Goal: Information Seeking & Learning: Find specific fact

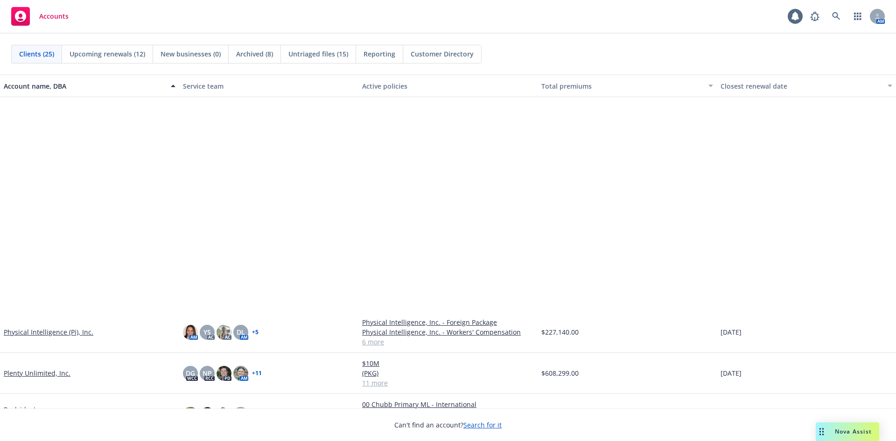
scroll to position [513, 0]
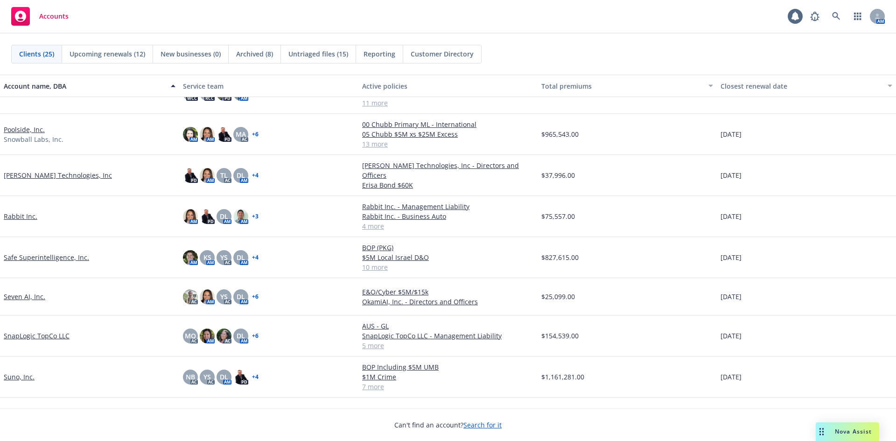
click at [560, 39] on div "Clients (25) Upcoming renewals (12) New businesses (0) Archived (8) Untriaged f…" at bounding box center [448, 54] width 896 height 41
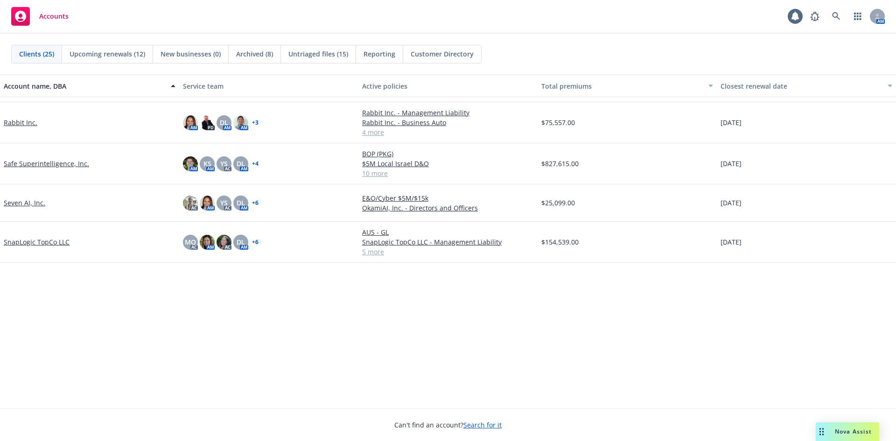
scroll to position [0, 0]
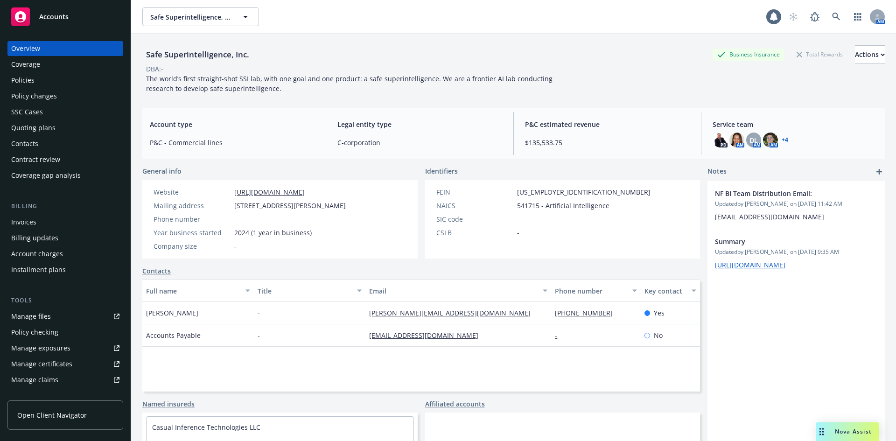
click at [52, 320] on link "Manage files" at bounding box center [65, 316] width 116 height 15
click at [58, 126] on div "Quoting plans" at bounding box center [65, 127] width 108 height 15
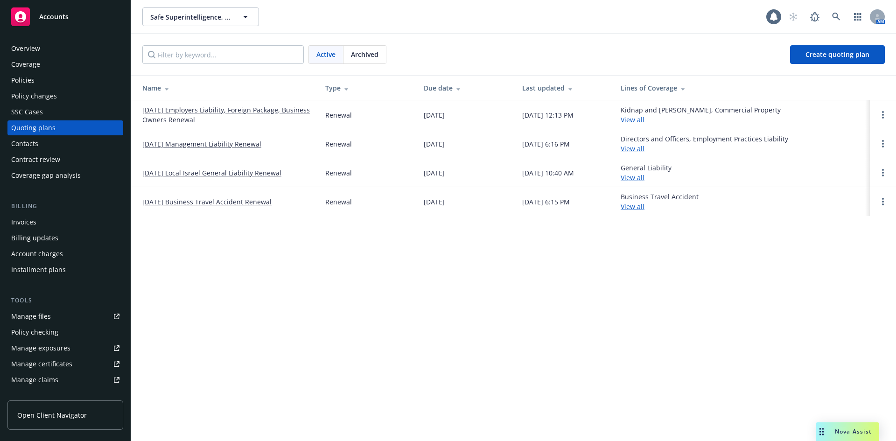
click at [231, 144] on link "09/30/25 Management Liability Renewal" at bounding box center [201, 144] width 119 height 10
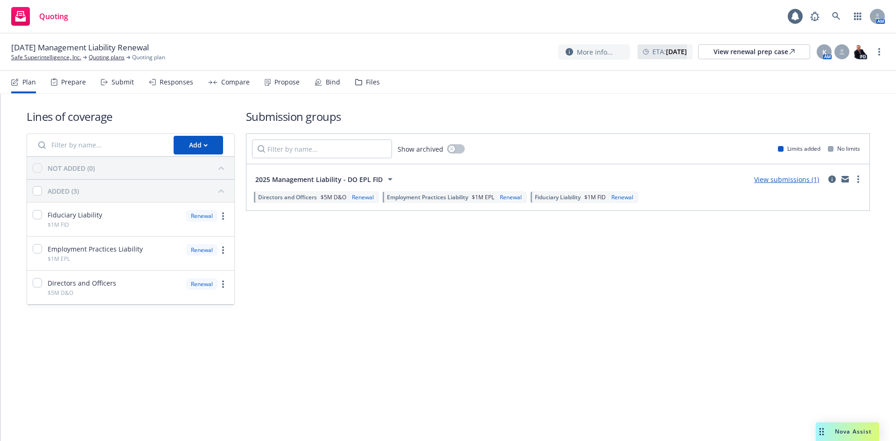
click at [378, 82] on nav "Plan Prepare Submit Responses Compare Propose Bind Files" at bounding box center [448, 82] width 874 height 22
click at [370, 77] on div "Files" at bounding box center [367, 82] width 25 height 22
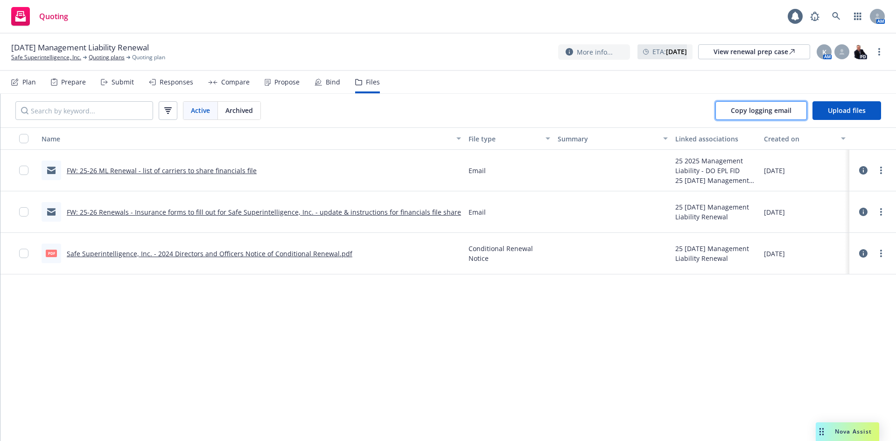
click at [766, 112] on span "Copy logging email" at bounding box center [761, 110] width 61 height 9
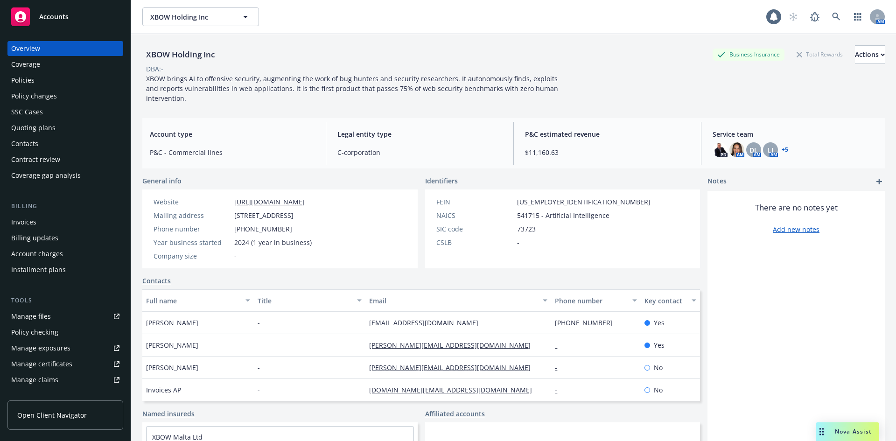
click at [52, 85] on div "Policies" at bounding box center [65, 80] width 108 height 15
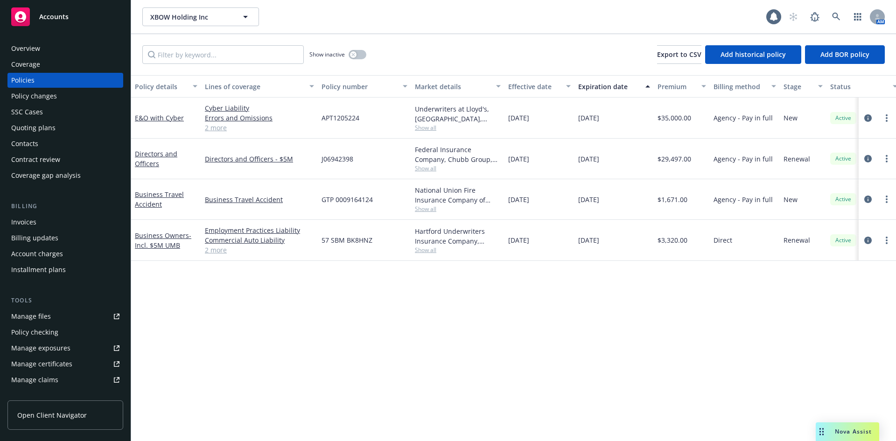
click at [102, 32] on div "Overview Coverage Policies Policy changes SSC Cases Quoting plans Contacts Cont…" at bounding box center [65, 235] width 131 height 411
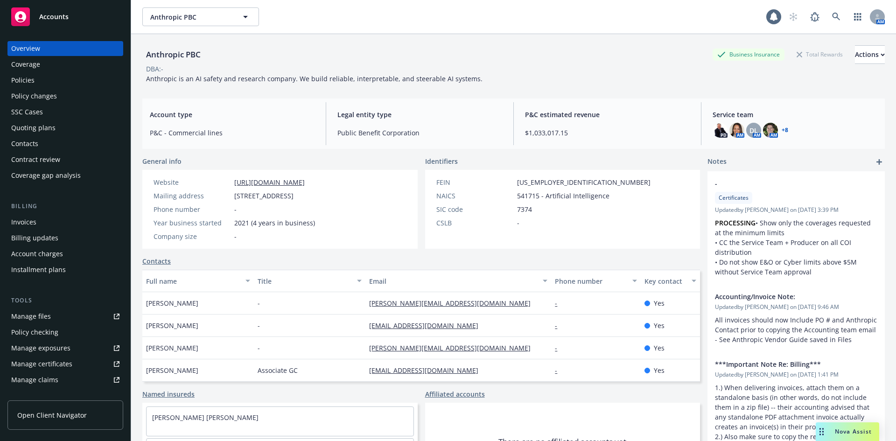
click at [40, 79] on div "Policies" at bounding box center [65, 80] width 108 height 15
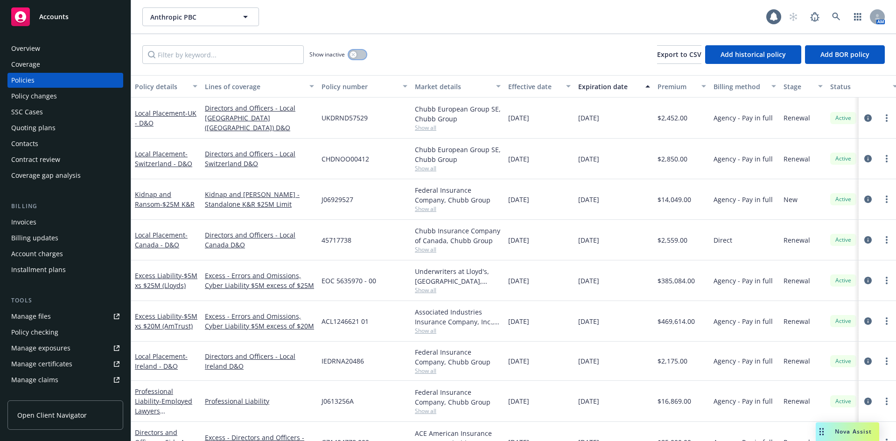
click at [352, 53] on icon "button" at bounding box center [353, 54] width 3 height 3
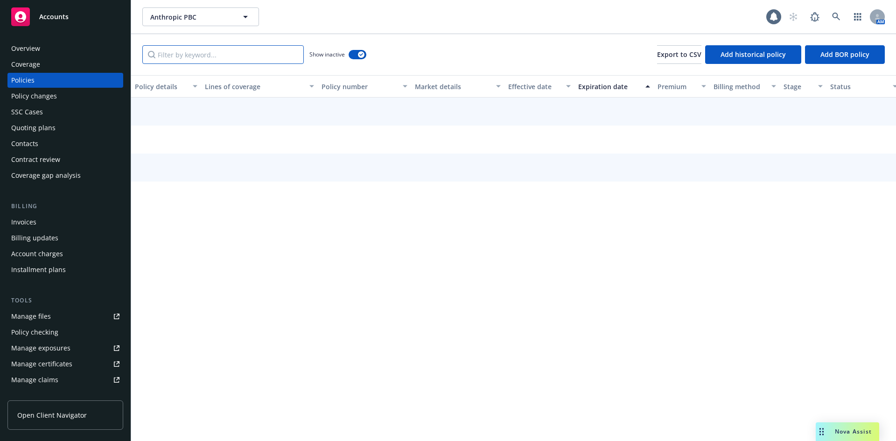
click at [270, 52] on input "Filter by keyword..." at bounding box center [223, 54] width 162 height 19
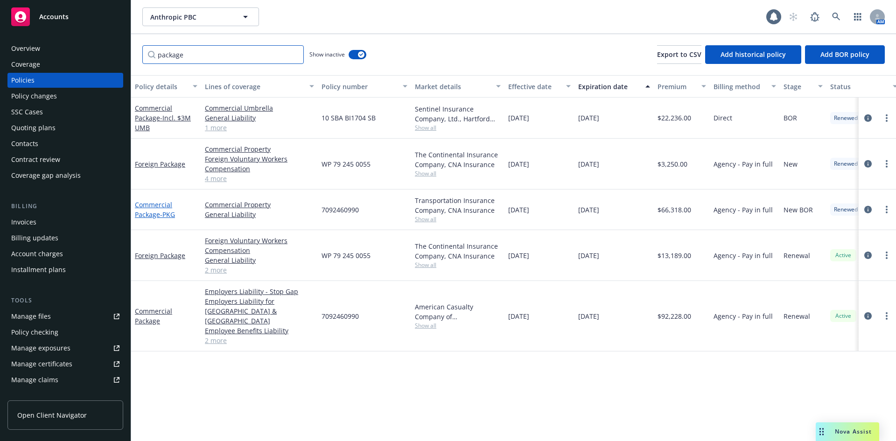
type input "package"
click at [159, 214] on link "Commercial Package - PKG" at bounding box center [155, 209] width 40 height 19
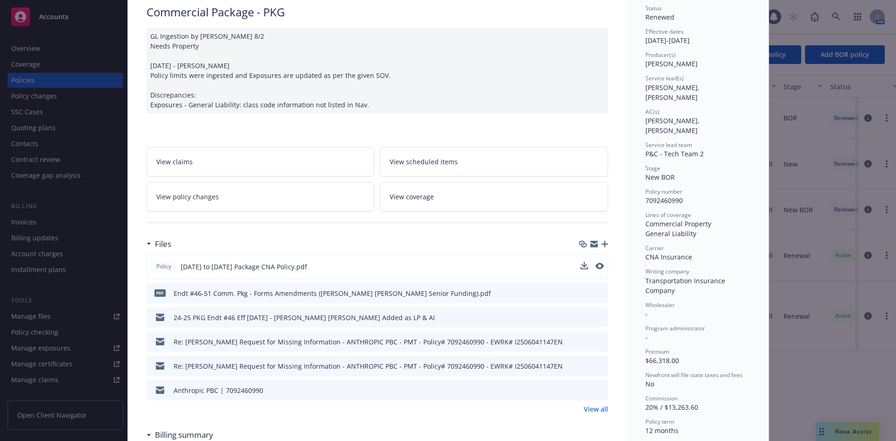
scroll to position [93, 0]
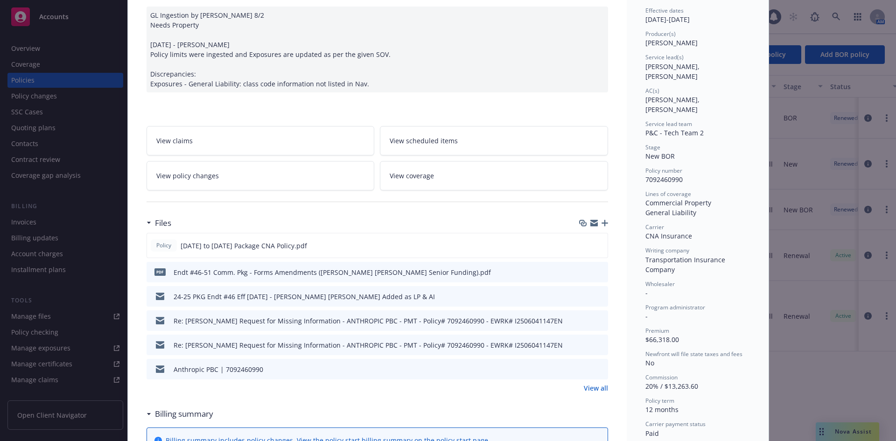
click at [203, 177] on span "View policy changes" at bounding box center [187, 176] width 63 height 10
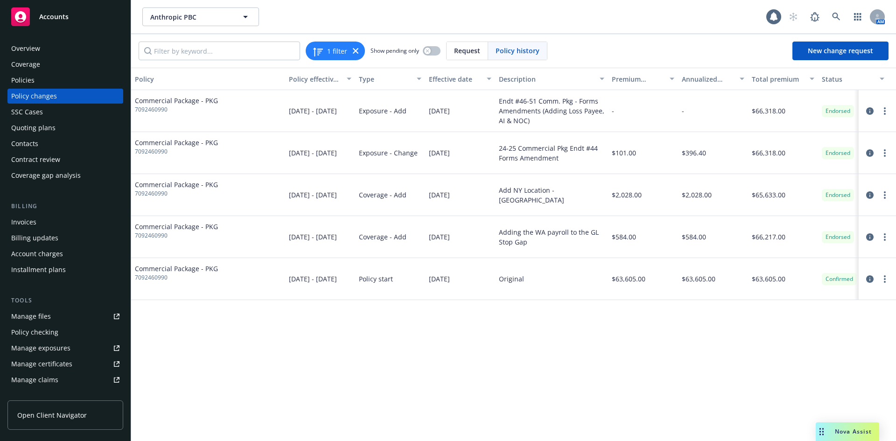
click at [166, 108] on span "7092460990" at bounding box center [176, 109] width 83 height 8
drag, startPoint x: 169, startPoint y: 111, endPoint x: 134, endPoint y: 109, distance: 35.0
click at [134, 109] on div "Commercial Package - PKG 7092460990" at bounding box center [208, 111] width 154 height 42
copy span "7092460990"
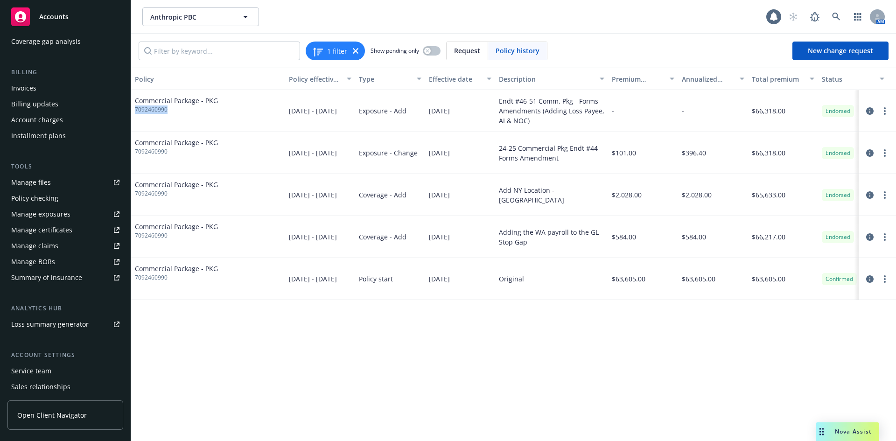
scroll to position [140, 0]
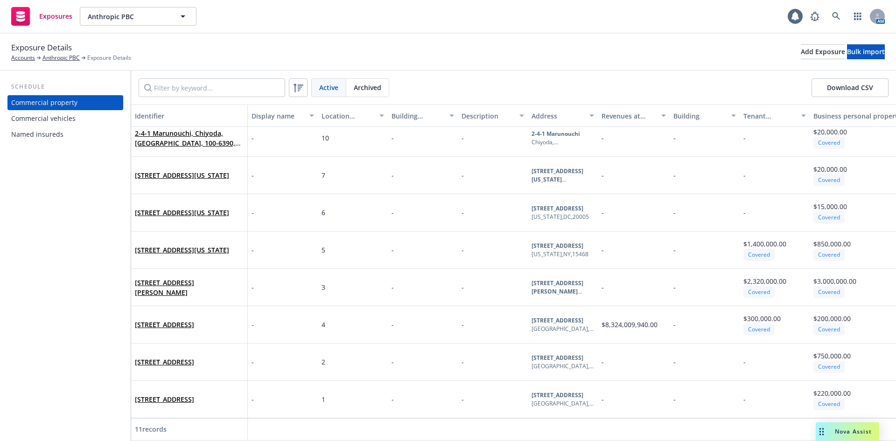
scroll to position [80, 0]
